Goal: Task Accomplishment & Management: Manage account settings

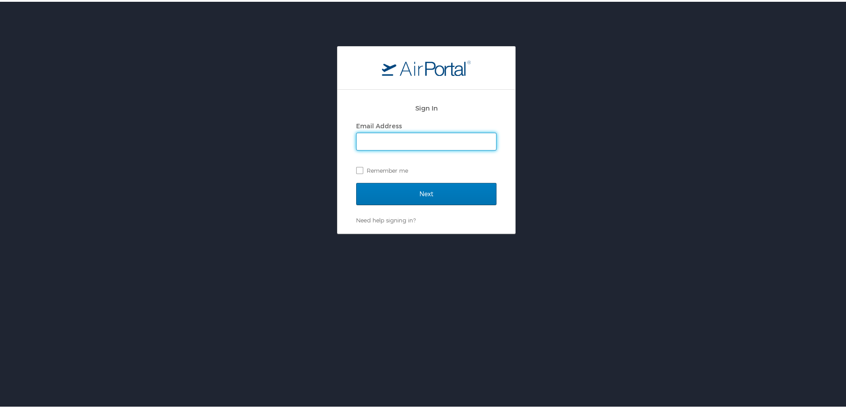
type input "[EMAIL_ADDRESS][DOMAIN_NAME]"
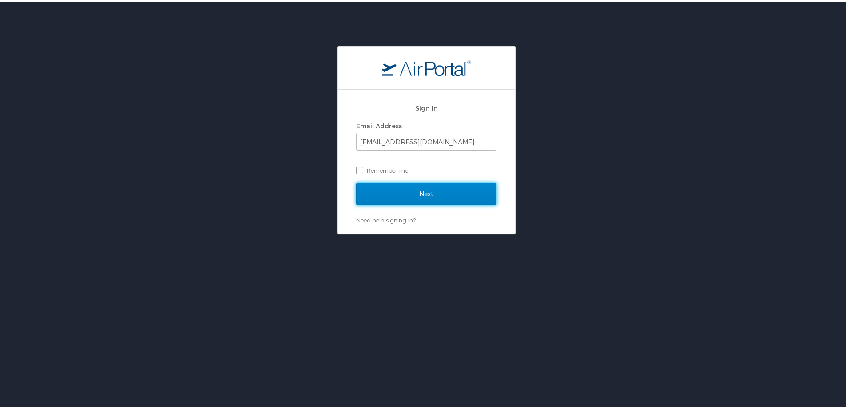
click at [429, 190] on input "Next" at bounding box center [426, 192] width 140 height 22
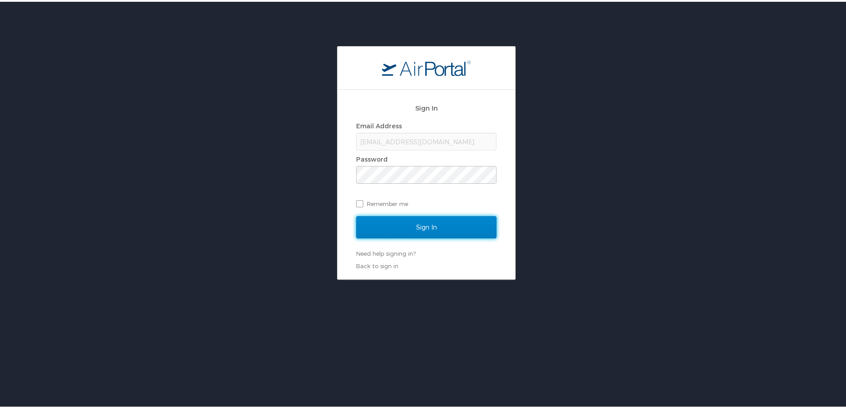
click at [422, 226] on input "Sign In" at bounding box center [426, 225] width 140 height 22
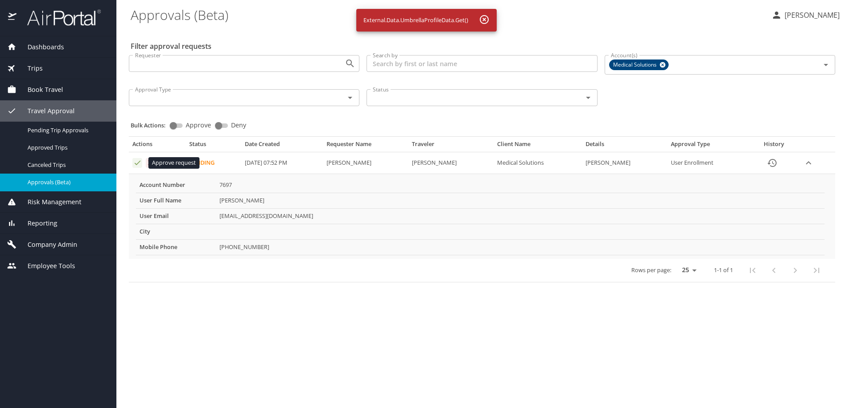
click at [139, 161] on icon "Approval table" at bounding box center [137, 163] width 8 height 8
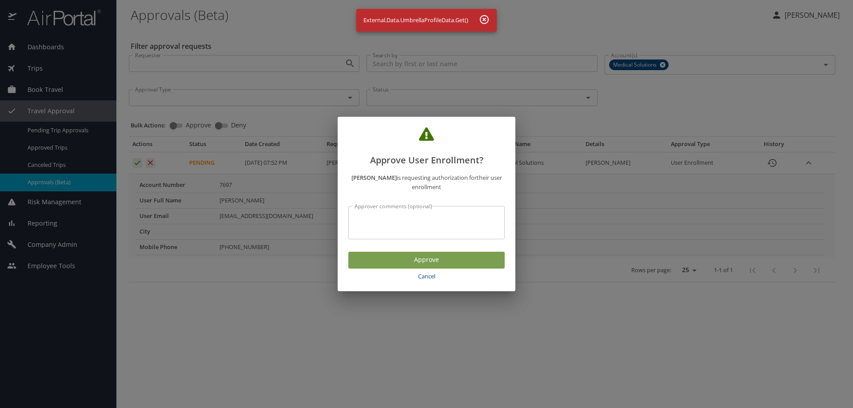
click at [372, 261] on span "Approve" at bounding box center [426, 259] width 142 height 11
